Goal: Check status: Check status

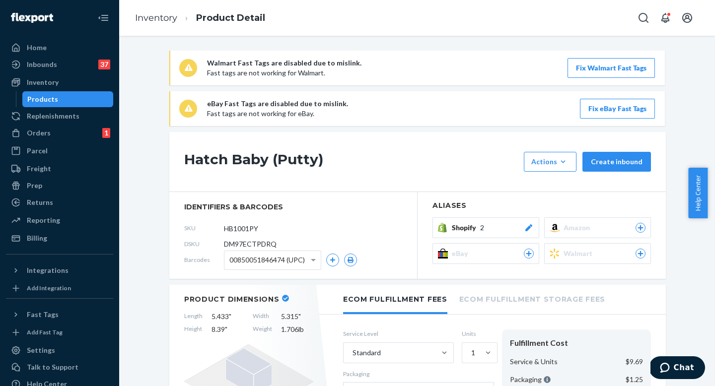
click at [259, 247] on span "DM97ECTPDRQ" at bounding box center [250, 244] width 53 height 10
click at [260, 247] on span "DM97ECTPDRQ" at bounding box center [250, 244] width 53 height 10
copy span "DM97ECTPDRQ"
drag, startPoint x: 43, startPoint y: 54, endPoint x: 165, endPoint y: 3, distance: 131.7
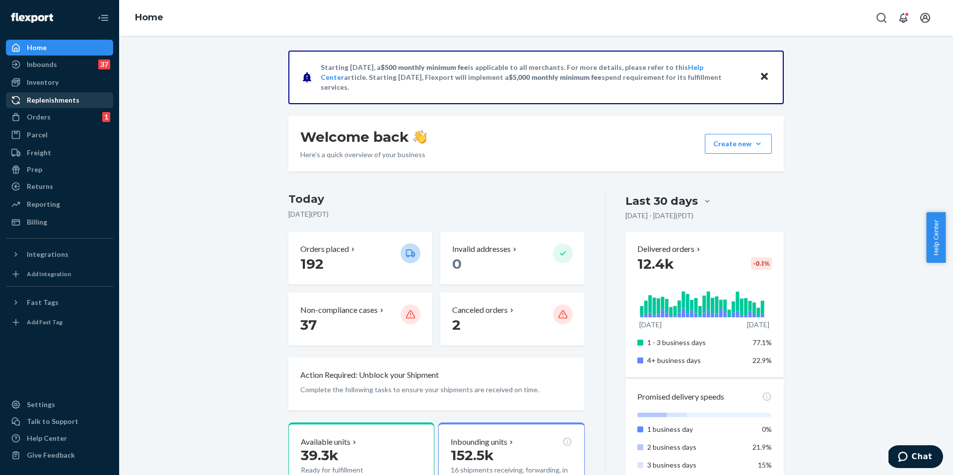
click at [78, 102] on div "Replenishments" at bounding box center [59, 100] width 105 height 14
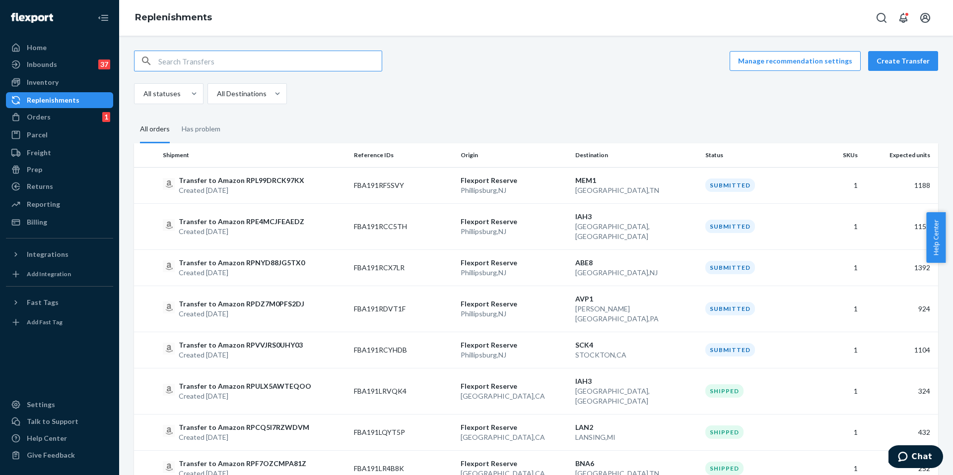
click at [304, 61] on input "text" at bounding box center [269, 61] width 223 height 20
paste input "RP2SB1SPD61VF"
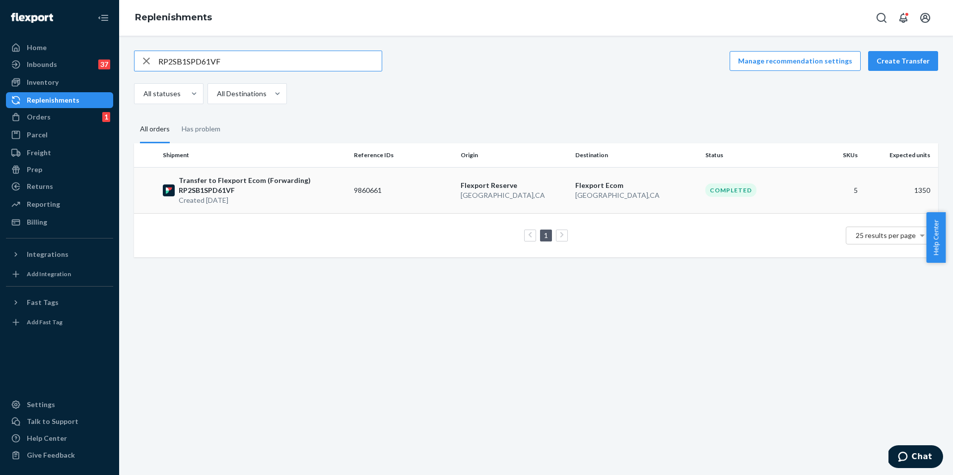
type input "RP2SB1SPD61VF"
click at [368, 170] on td "9860661" at bounding box center [403, 190] width 107 height 46
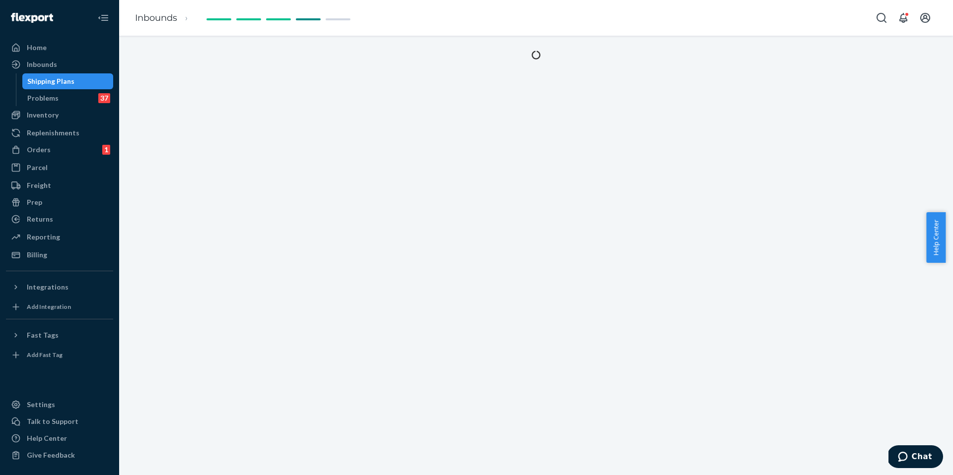
click at [369, 189] on div at bounding box center [536, 256] width 834 height 440
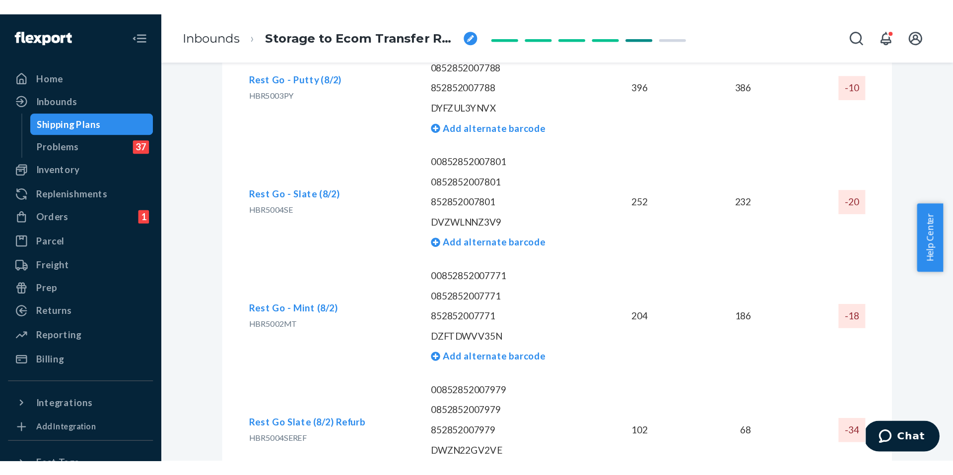
scroll to position [1929, 0]
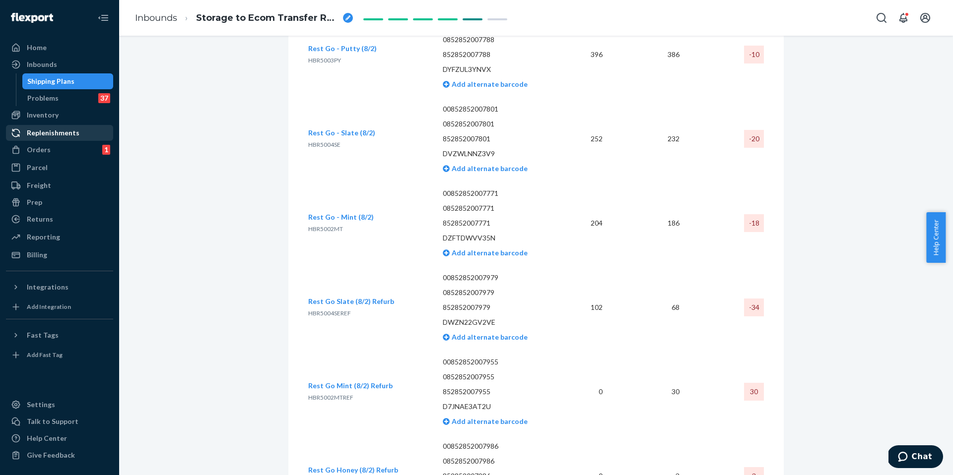
click at [77, 128] on div "Replenishments" at bounding box center [59, 133] width 105 height 14
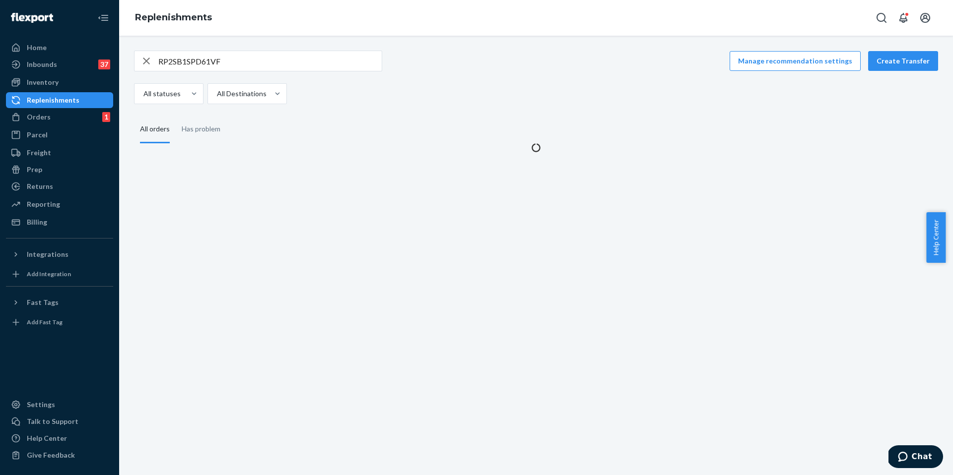
click at [182, 66] on input "RP2SB1SPD61VF" at bounding box center [269, 61] width 223 height 20
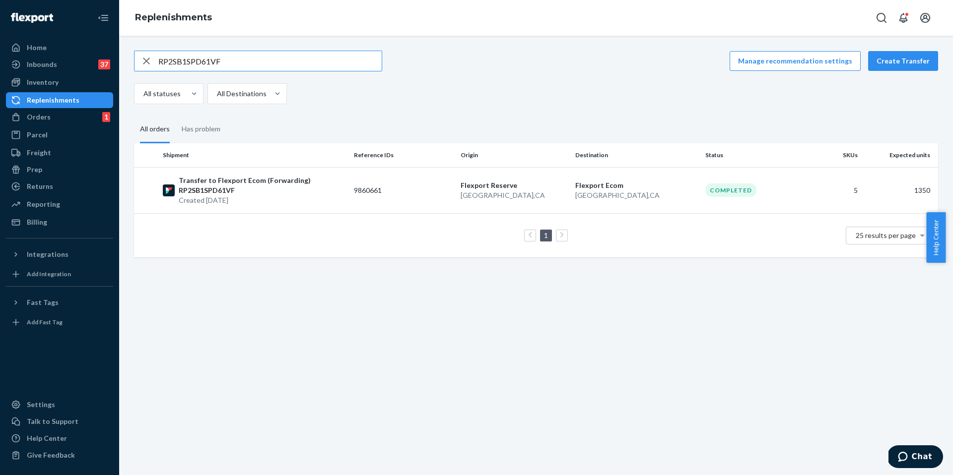
click at [182, 66] on input "RP2SB1SPD61VF" at bounding box center [269, 61] width 223 height 20
paste input "RPP80GT0RSU08"
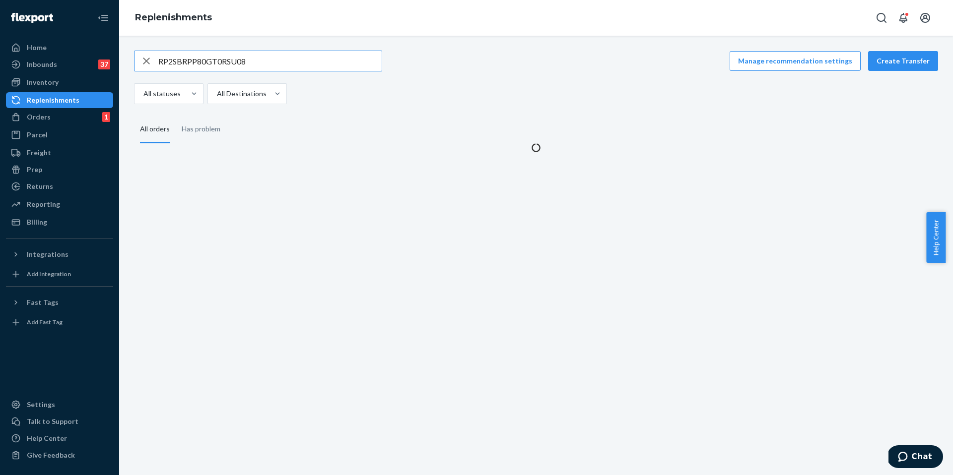
click at [181, 66] on input "RP2SBRPP80GT0RSU08" at bounding box center [269, 61] width 223 height 20
paste input "text"
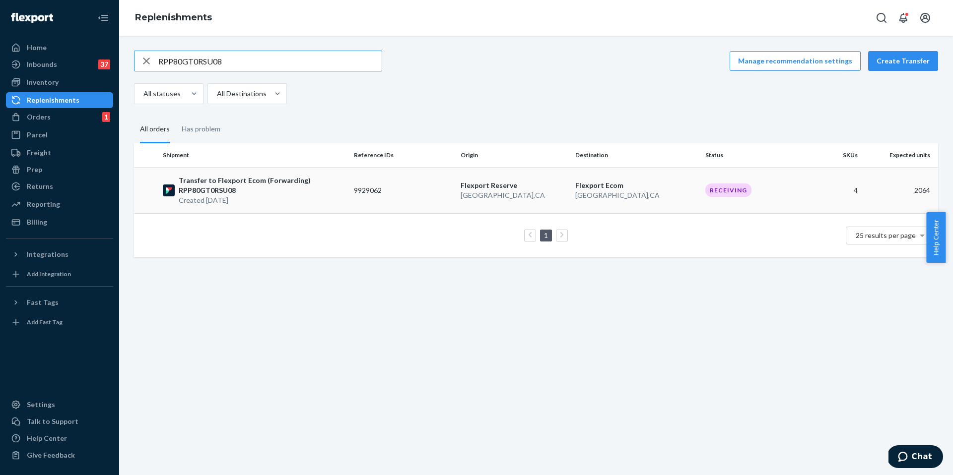
type input "RPP80GT0RSU08"
click at [370, 175] on td "9929062" at bounding box center [403, 190] width 107 height 46
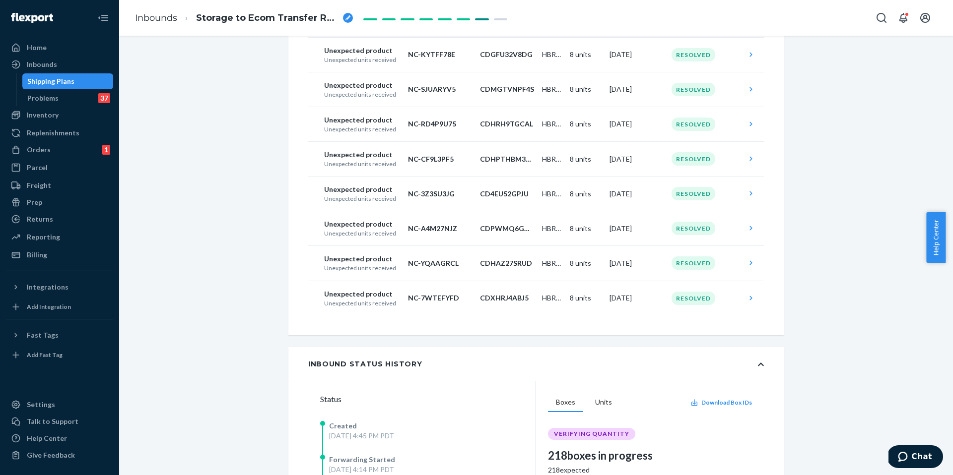
scroll to position [1259, 0]
click at [83, 63] on div "Inbounds" at bounding box center [59, 65] width 105 height 14
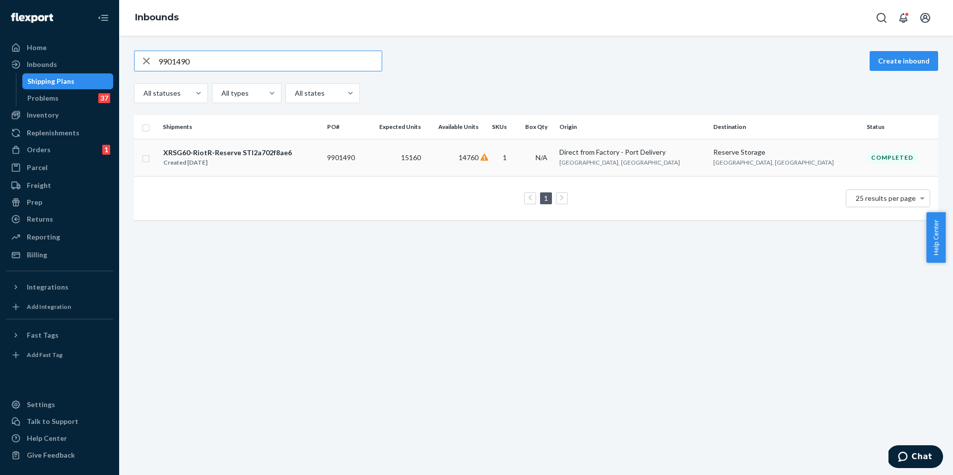
type input "9901490"
click at [319, 159] on div "XRSG60-RiotR-Reserve STI2a702f8ae6 Created Aug 15, 2025" at bounding box center [241, 157] width 156 height 21
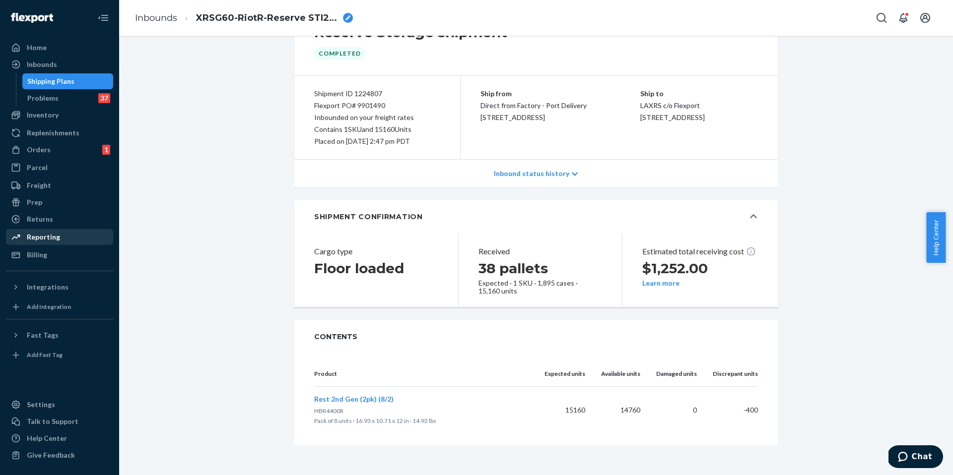
scroll to position [50, 0]
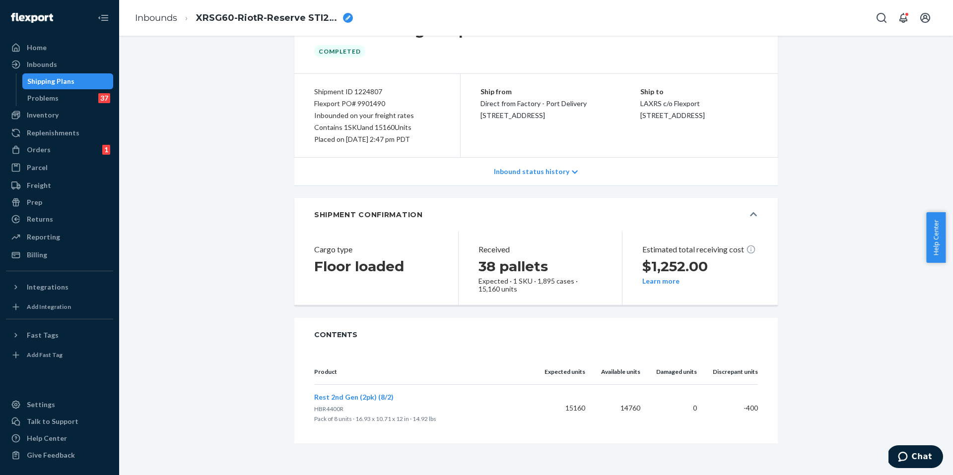
click at [375, 103] on div "Flexport PO# 9901490" at bounding box center [377, 104] width 126 height 12
click at [375, 104] on div "Flexport PO# 9901490" at bounding box center [377, 104] width 126 height 12
drag, startPoint x: 51, startPoint y: 60, endPoint x: 74, endPoint y: 68, distance: 24.3
click at [51, 60] on div "Inbounds" at bounding box center [42, 65] width 30 height 10
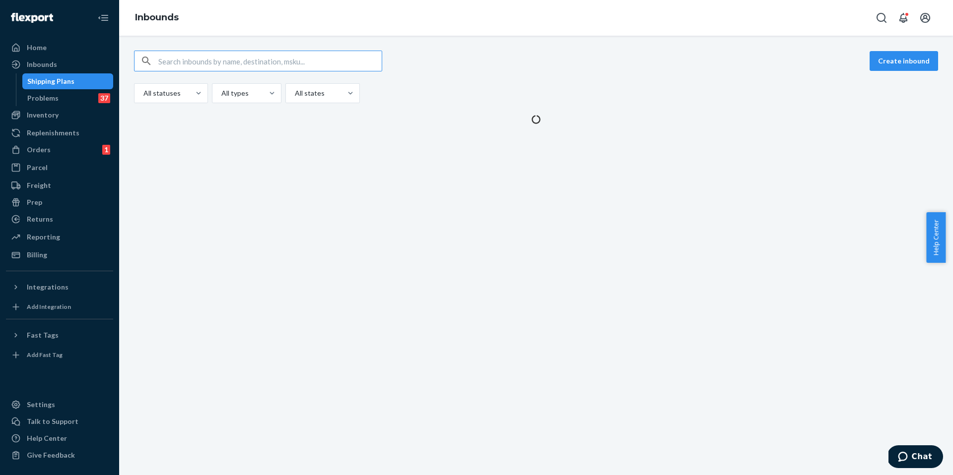
click at [224, 57] on input "text" at bounding box center [269, 61] width 223 height 20
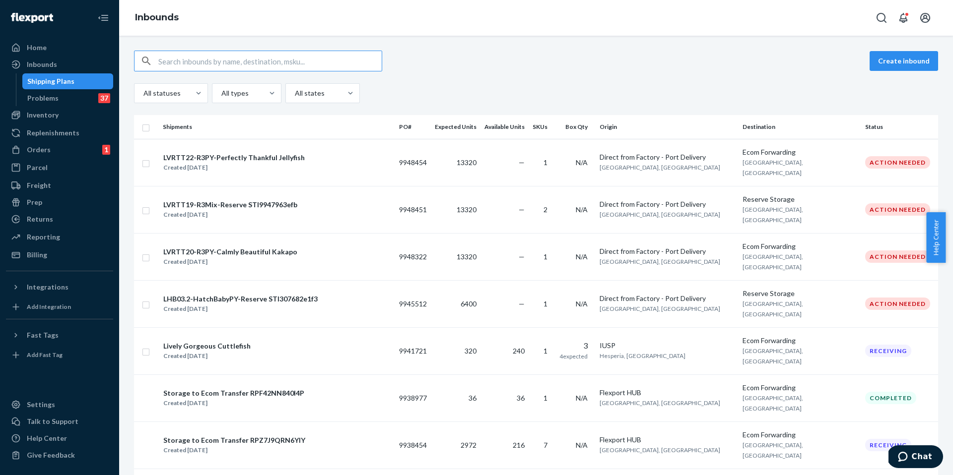
type input "9913492"
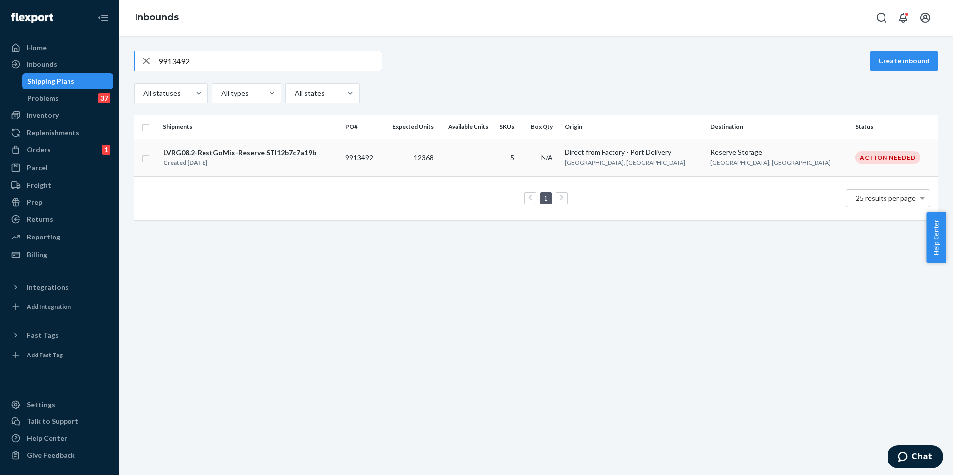
type input "9913492"
click at [278, 161] on div "Created Aug 25, 2025" at bounding box center [239, 163] width 153 height 10
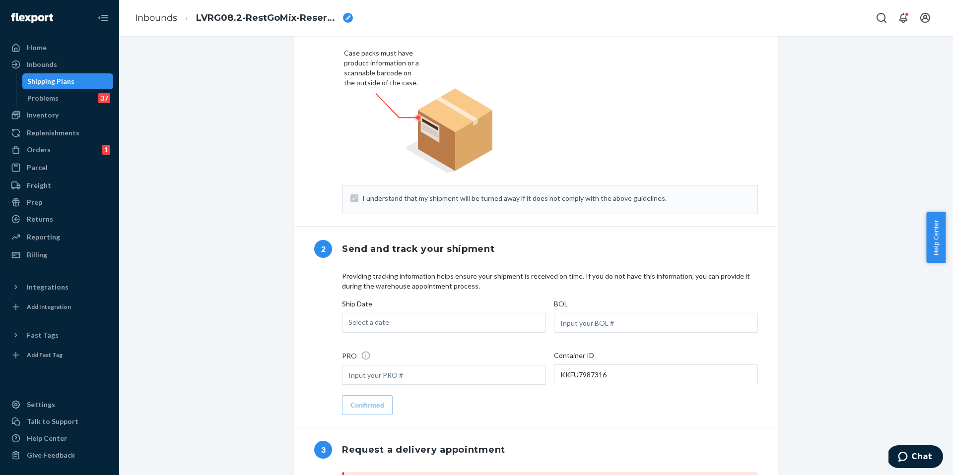
type input "FLEX-3380260"
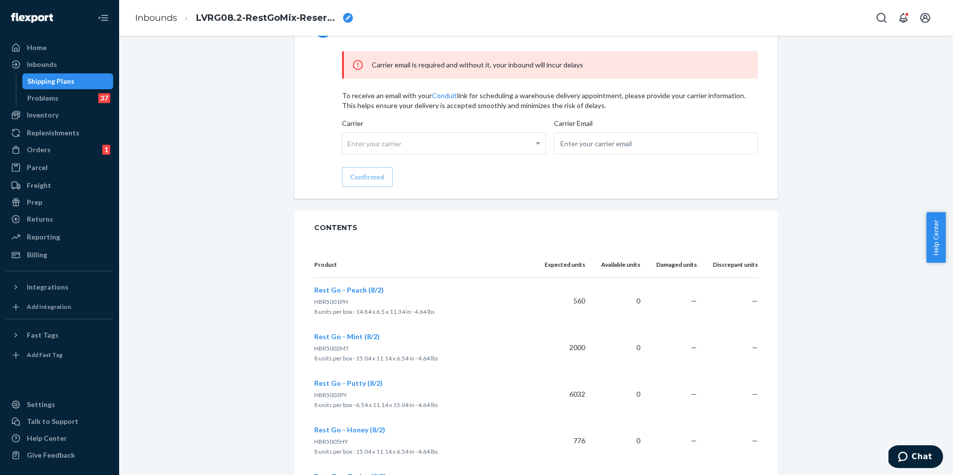
scroll to position [950, 0]
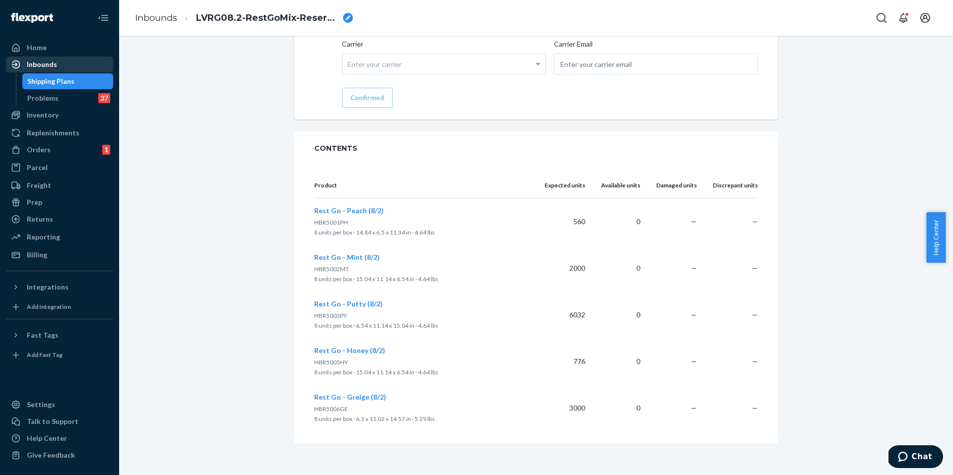
click at [66, 69] on div "Inbounds" at bounding box center [59, 65] width 105 height 14
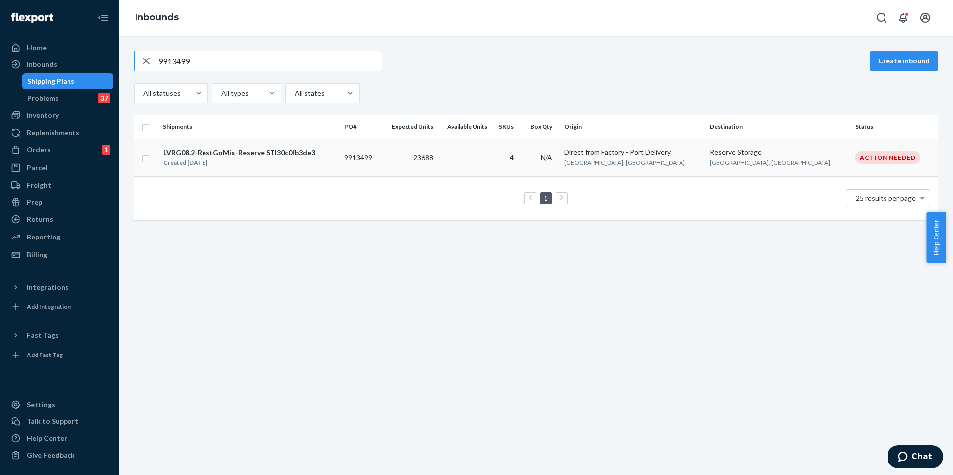
type input "9913499"
click at [374, 174] on td "9913499" at bounding box center [360, 157] width 40 height 37
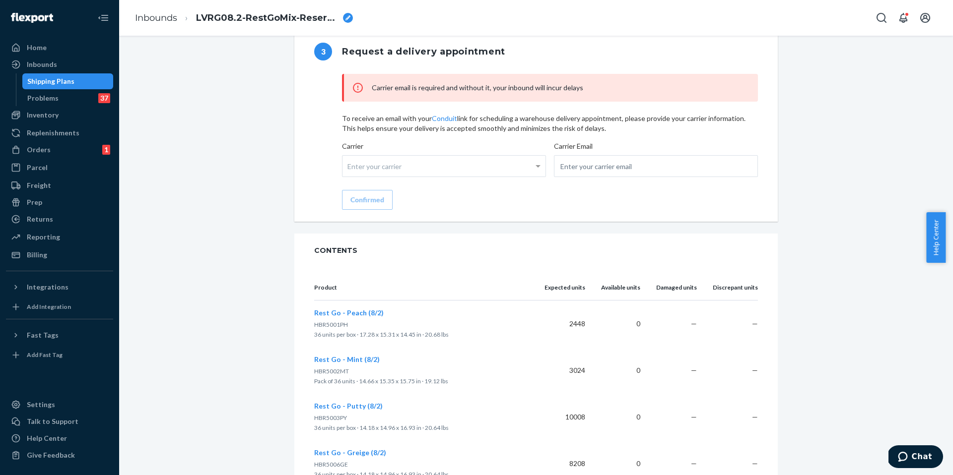
type input "FLEX-3380260"
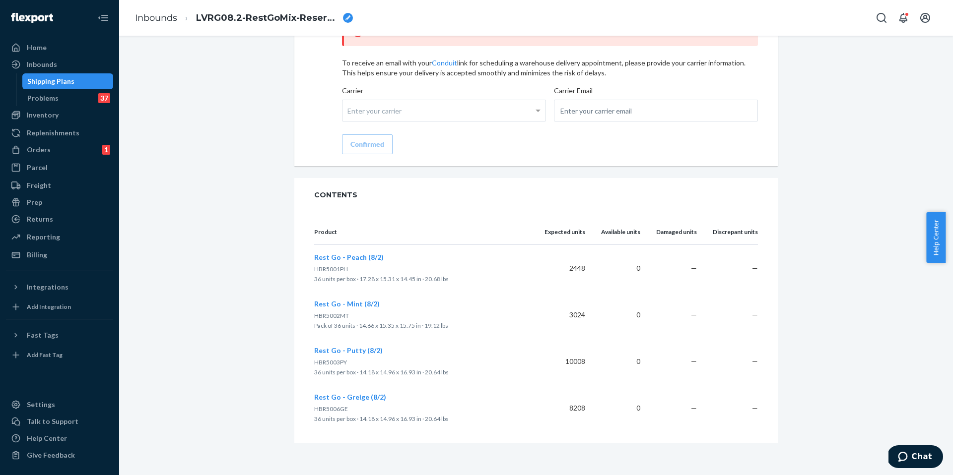
scroll to position [903, 0]
click at [57, 67] on div "Inbounds" at bounding box center [59, 65] width 105 height 14
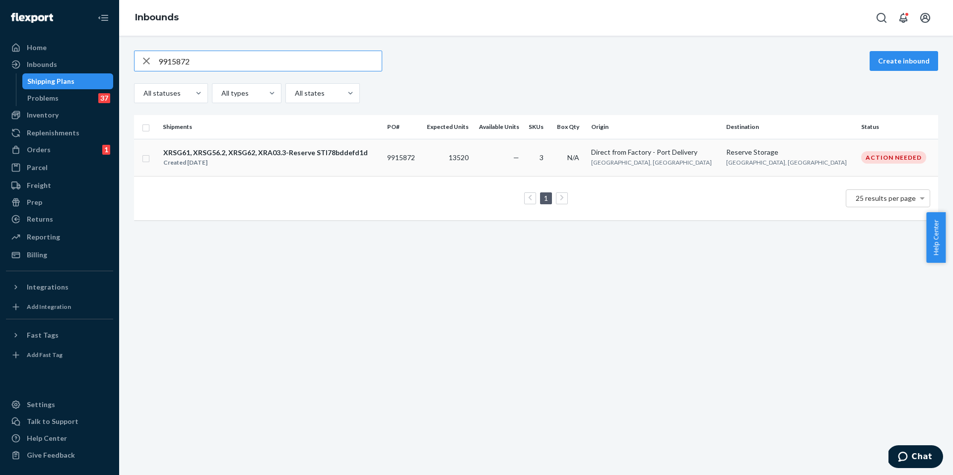
type input "9915872"
click at [370, 163] on div "XRSG61, XRSG56.2, XRSG62, XRA03.3-Reserve STI78bddefd1d Created Aug 27, 2025" at bounding box center [271, 157] width 216 height 21
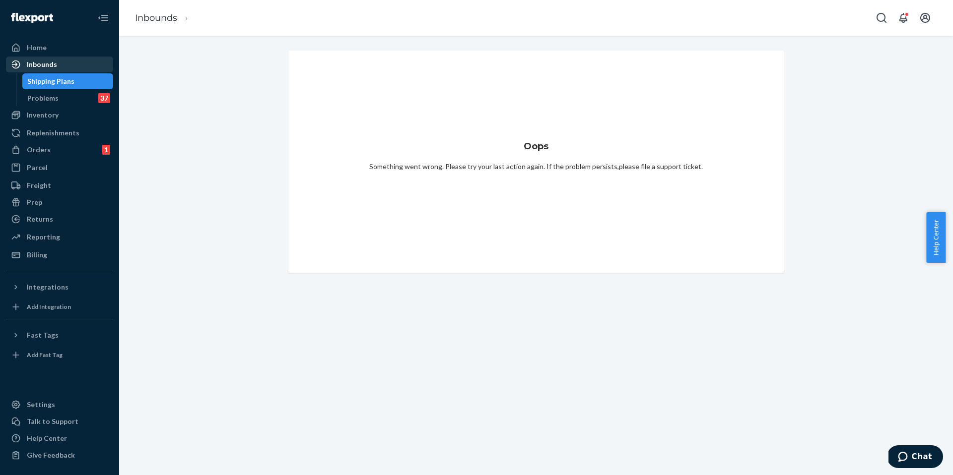
click at [64, 68] on div "Inbounds" at bounding box center [59, 65] width 105 height 14
click at [74, 68] on div "Inbounds" at bounding box center [59, 65] width 105 height 14
click at [68, 39] on div "Home Inbounds Shipping Plans Problems 37 Inventory Products Replenishments Orde…" at bounding box center [59, 237] width 119 height 475
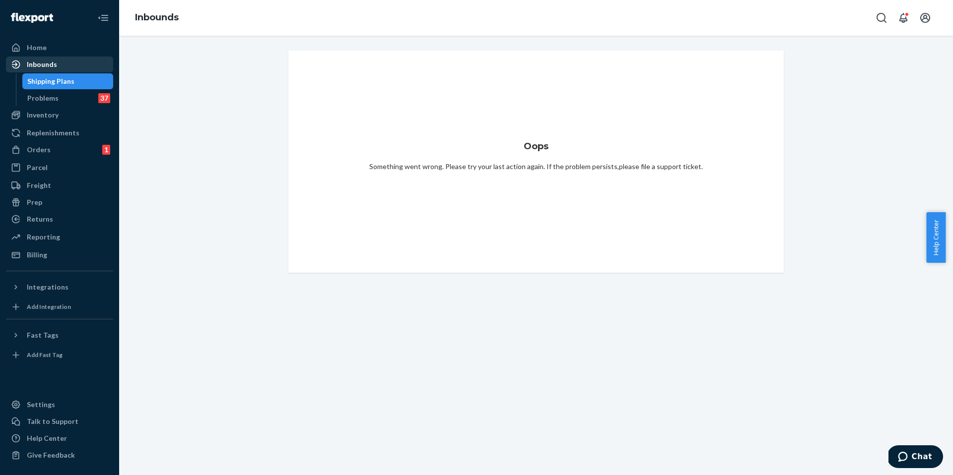
click at [66, 62] on div "Inbounds" at bounding box center [59, 65] width 105 height 14
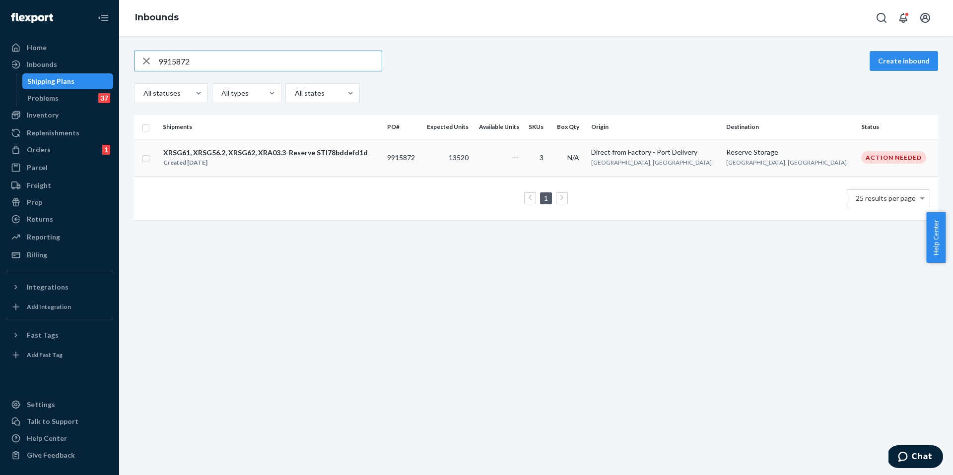
type input "9915872"
click at [339, 168] on td "XRSG61, XRSG56.2, XRSG62, XRA03.3-Reserve STI78bddefd1d Created [DATE]" at bounding box center [271, 157] width 224 height 37
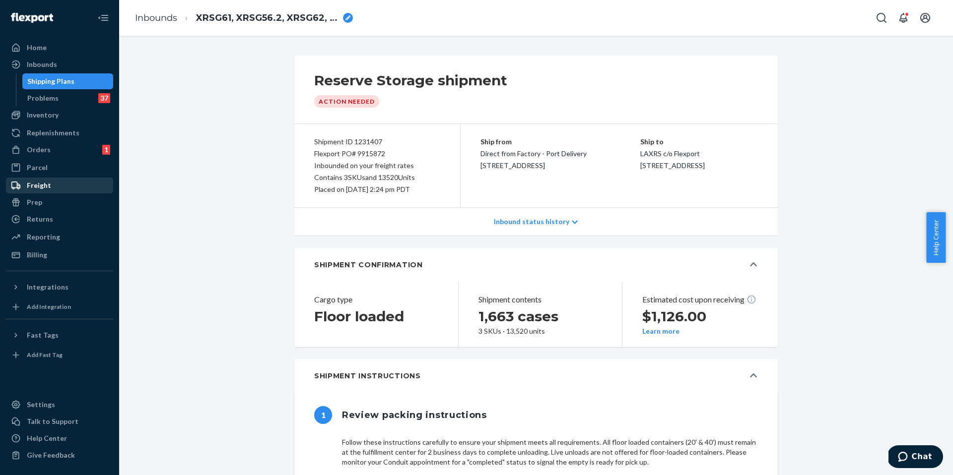
type input "FLEX-3344761"
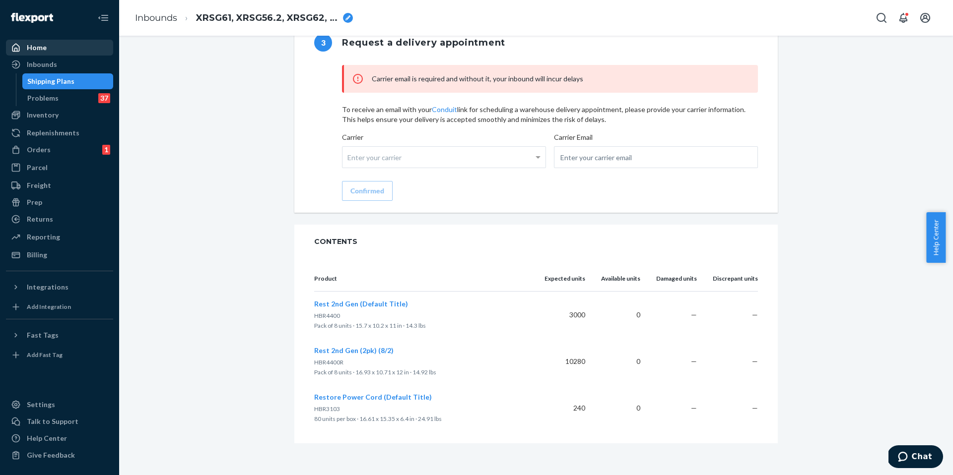
scroll to position [857, 0]
